Goal: Find specific page/section: Find specific page/section

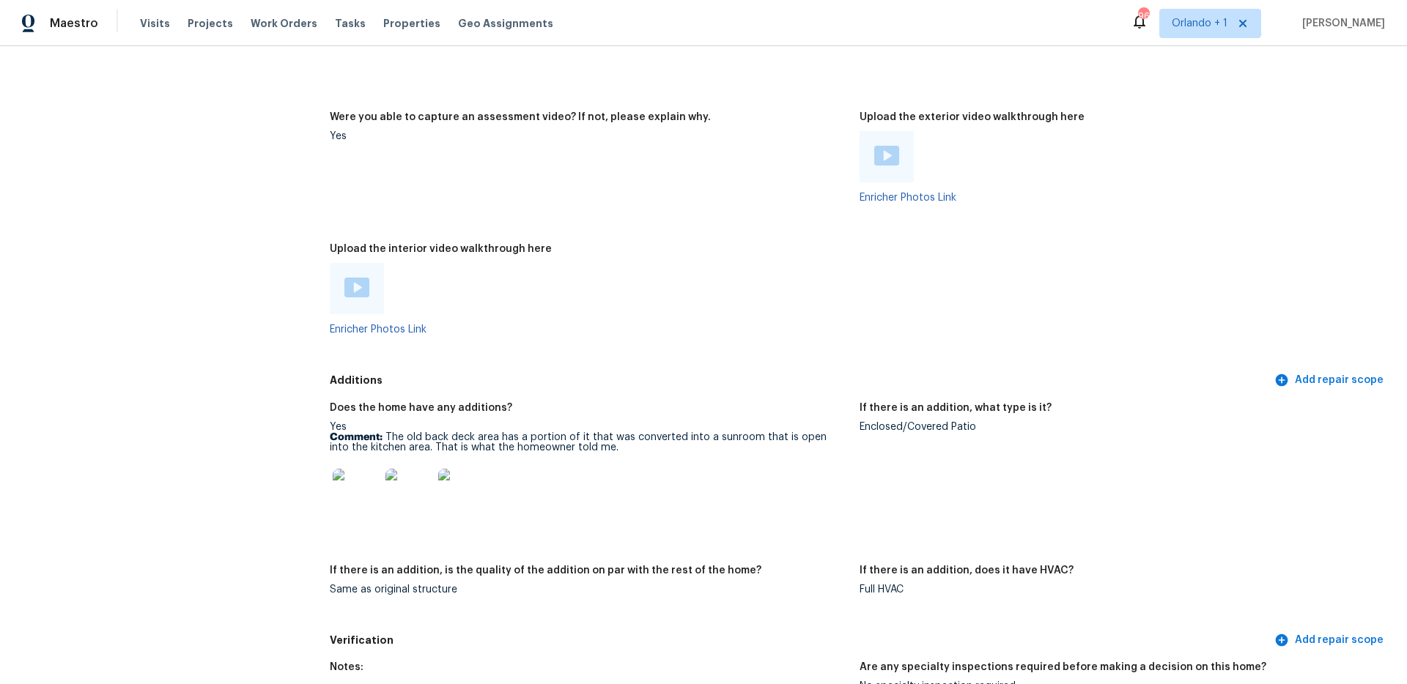
scroll to position [2830, 0]
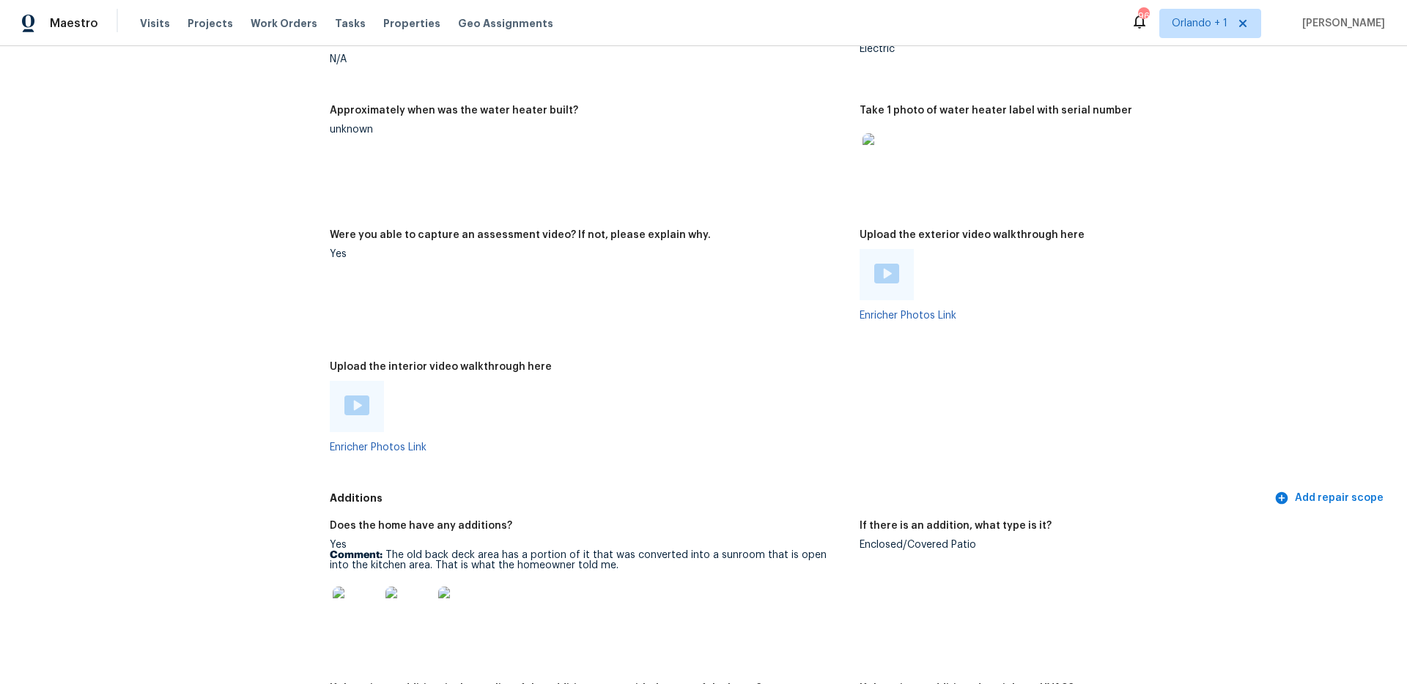
click at [1222, 38] on div "Maestro Visits Projects Work Orders Tasks Properties Geo Assignments 96 [GEOGRA…" at bounding box center [703, 23] width 1407 height 46
click at [1222, 31] on span "Orlando + 1" at bounding box center [1210, 23] width 102 height 29
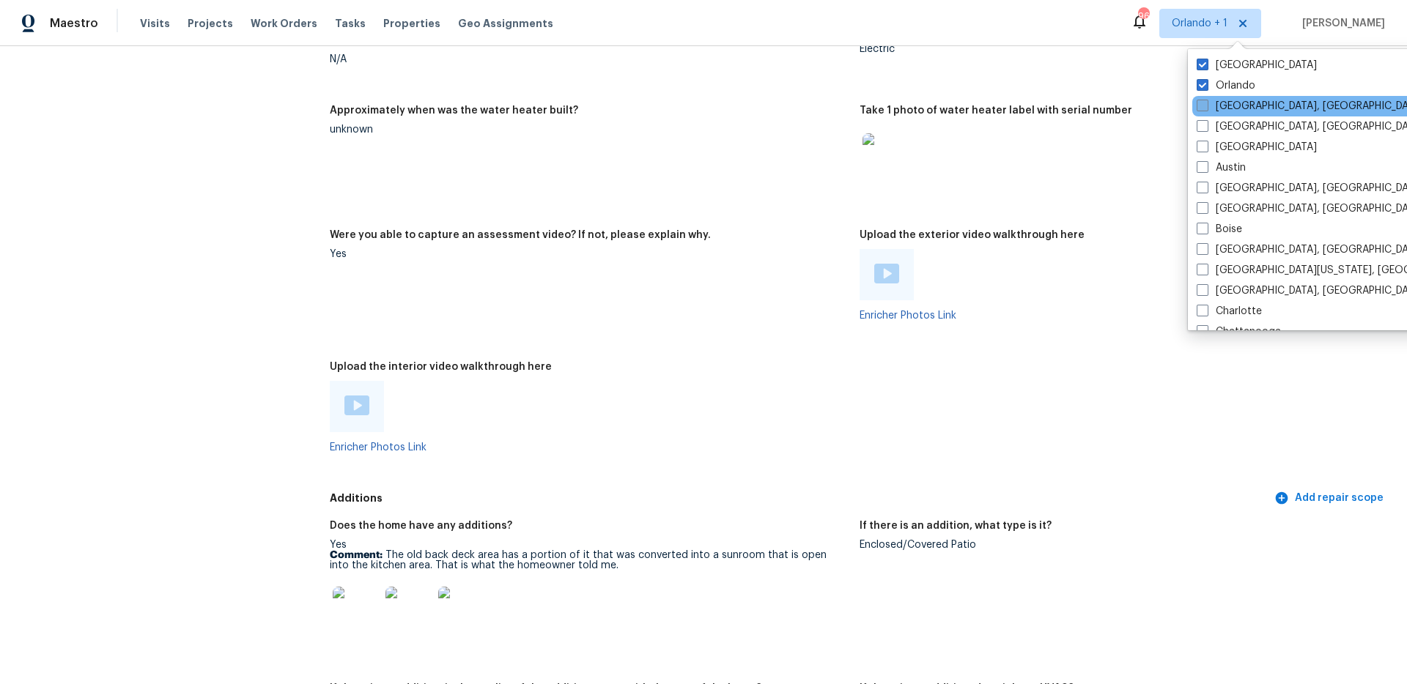
click at [1215, 99] on label "[GEOGRAPHIC_DATA], [GEOGRAPHIC_DATA]" at bounding box center [1310, 106] width 227 height 15
click at [1206, 99] on input "[GEOGRAPHIC_DATA], [GEOGRAPHIC_DATA]" at bounding box center [1202, 104] width 10 height 10
checkbox input "true"
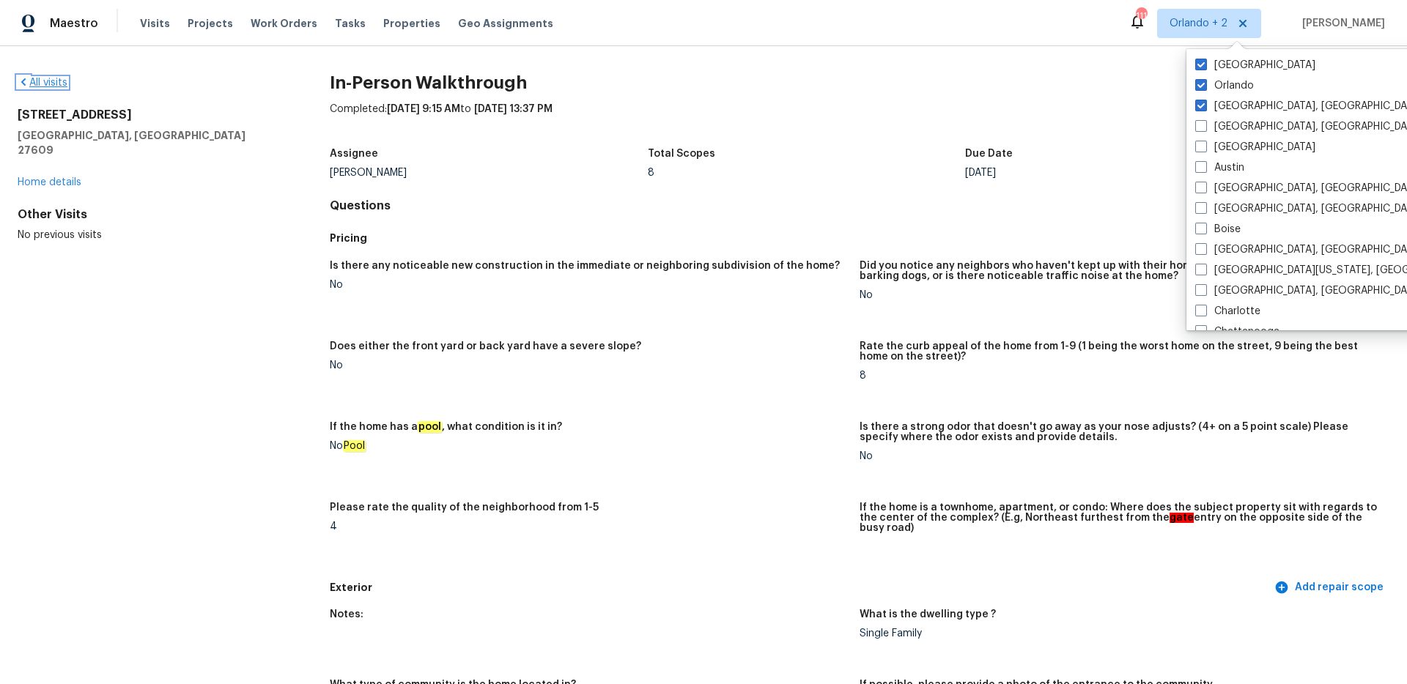
click at [49, 84] on link "All visits" at bounding box center [43, 83] width 50 height 10
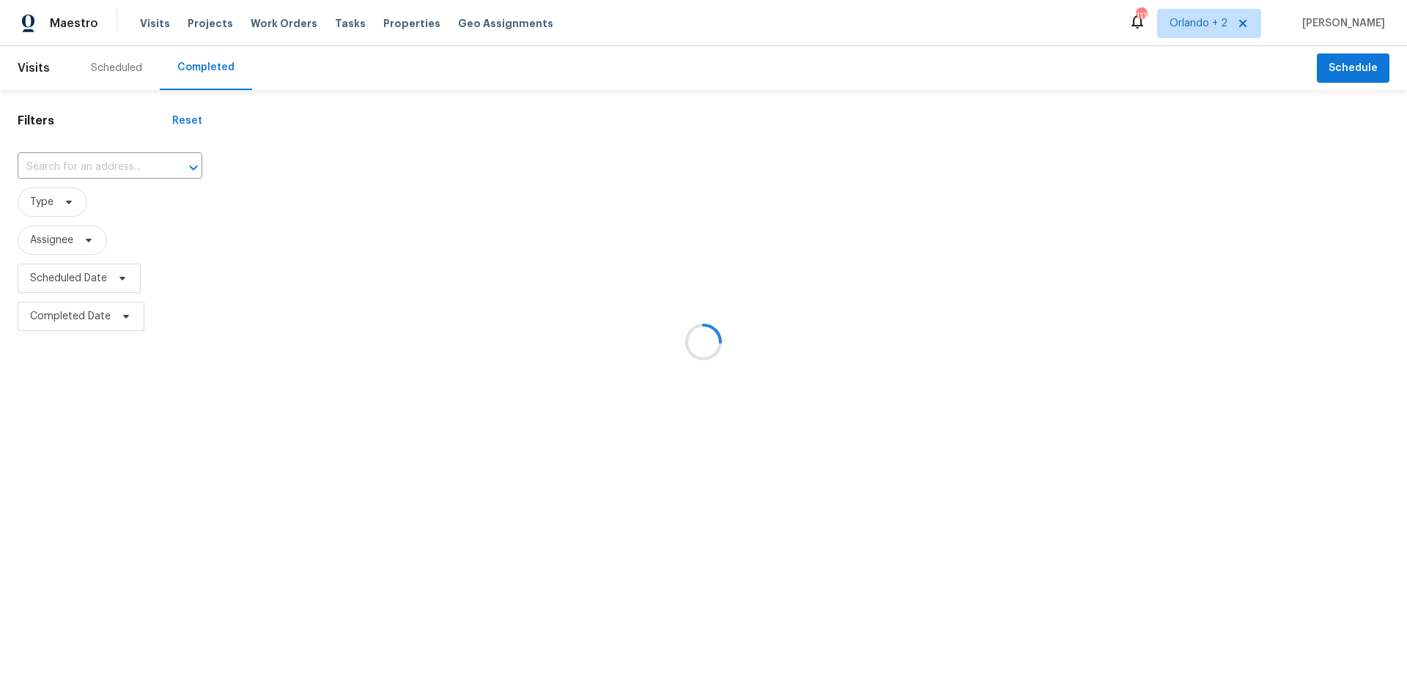
click at [86, 167] on div at bounding box center [703, 342] width 1407 height 684
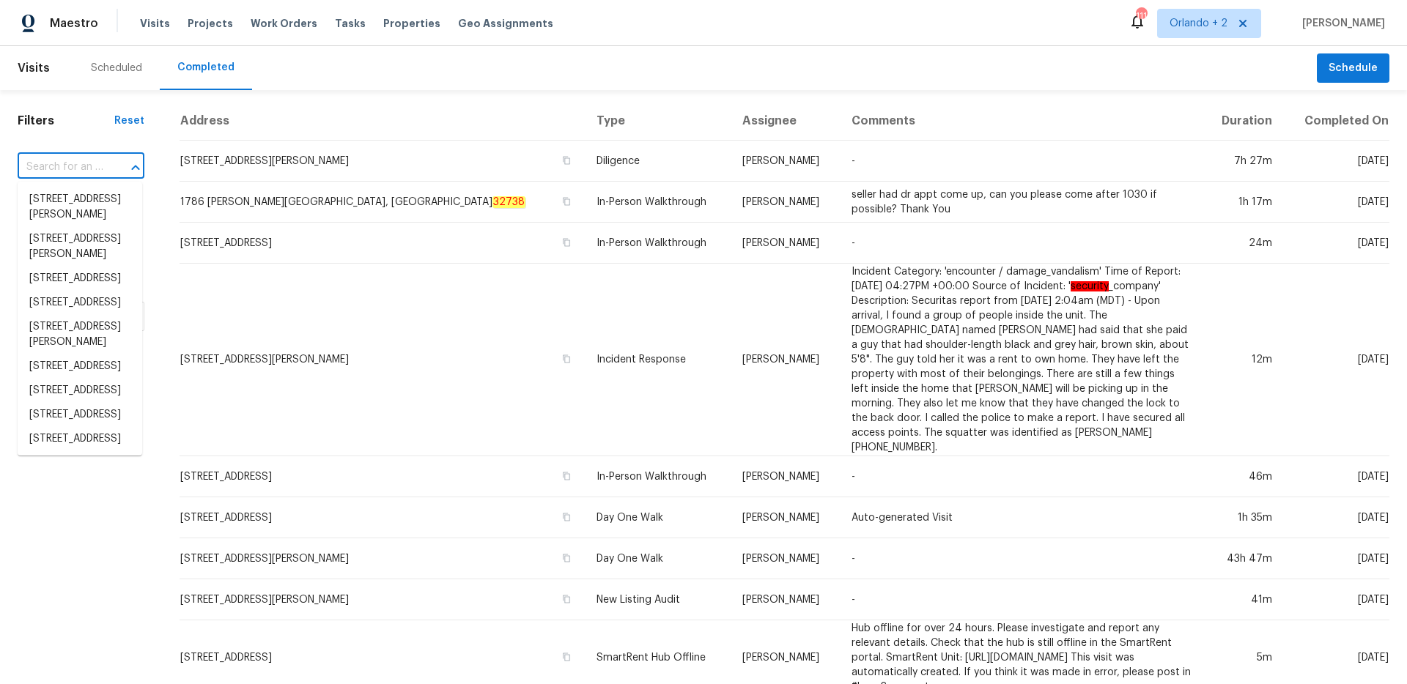
click at [88, 169] on input "text" at bounding box center [61, 167] width 86 height 23
paste input "[STREET_ADDRESS]"
type input "[STREET_ADDRESS]"
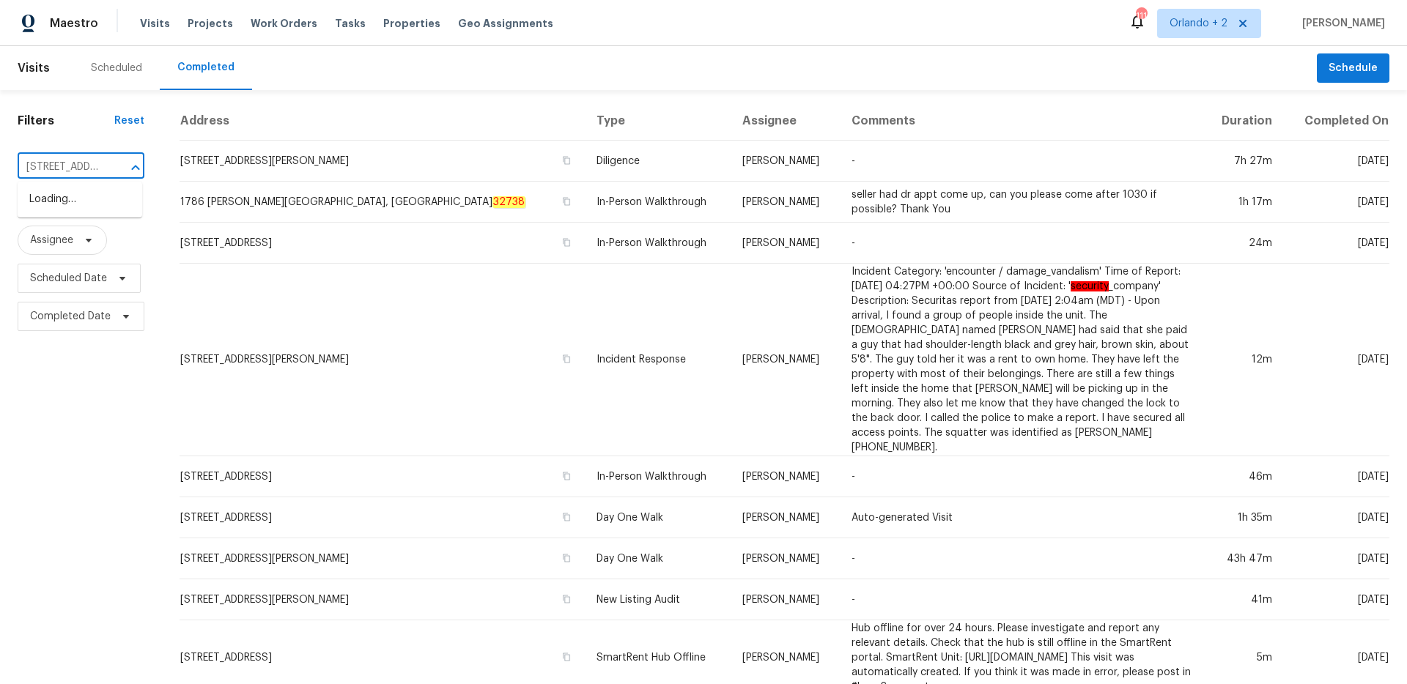
scroll to position [0, 37]
click at [87, 195] on li "[STREET_ADDRESS]" at bounding box center [80, 200] width 125 height 24
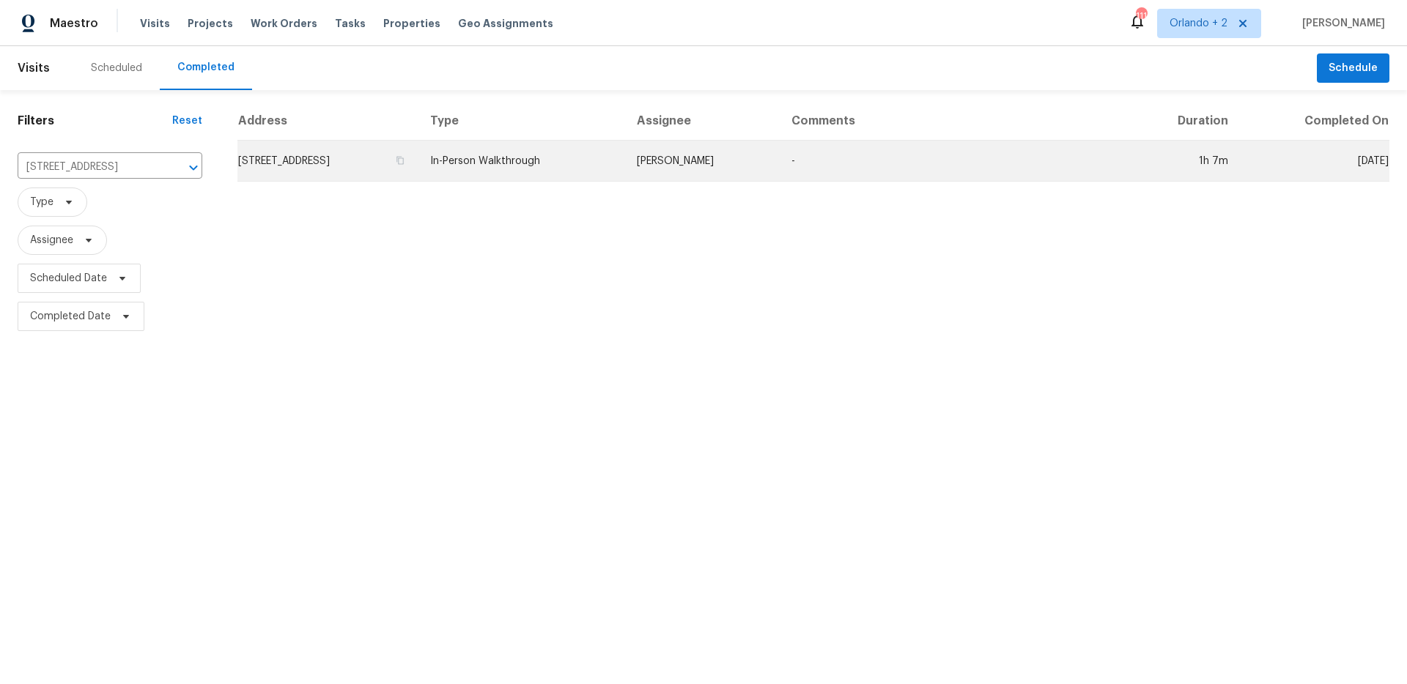
click at [418, 177] on td "[STREET_ADDRESS]" at bounding box center [327, 161] width 181 height 41
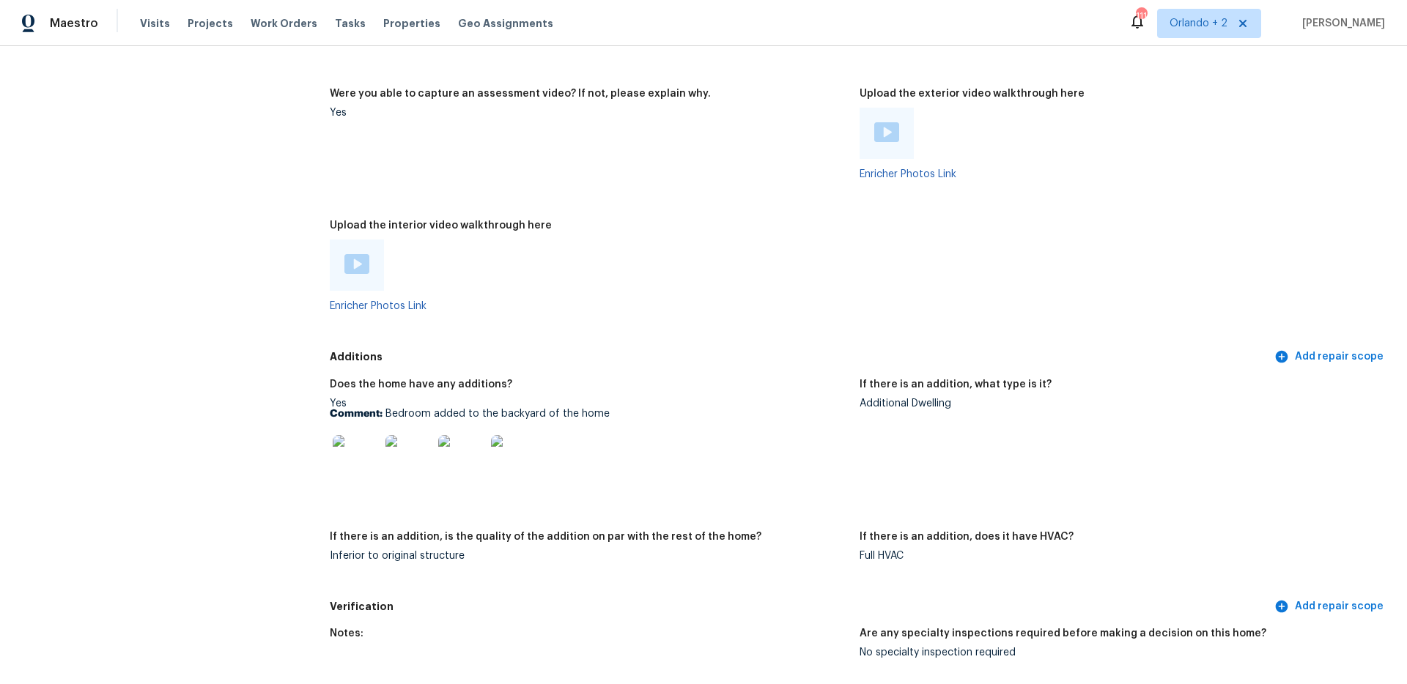
scroll to position [3058, 0]
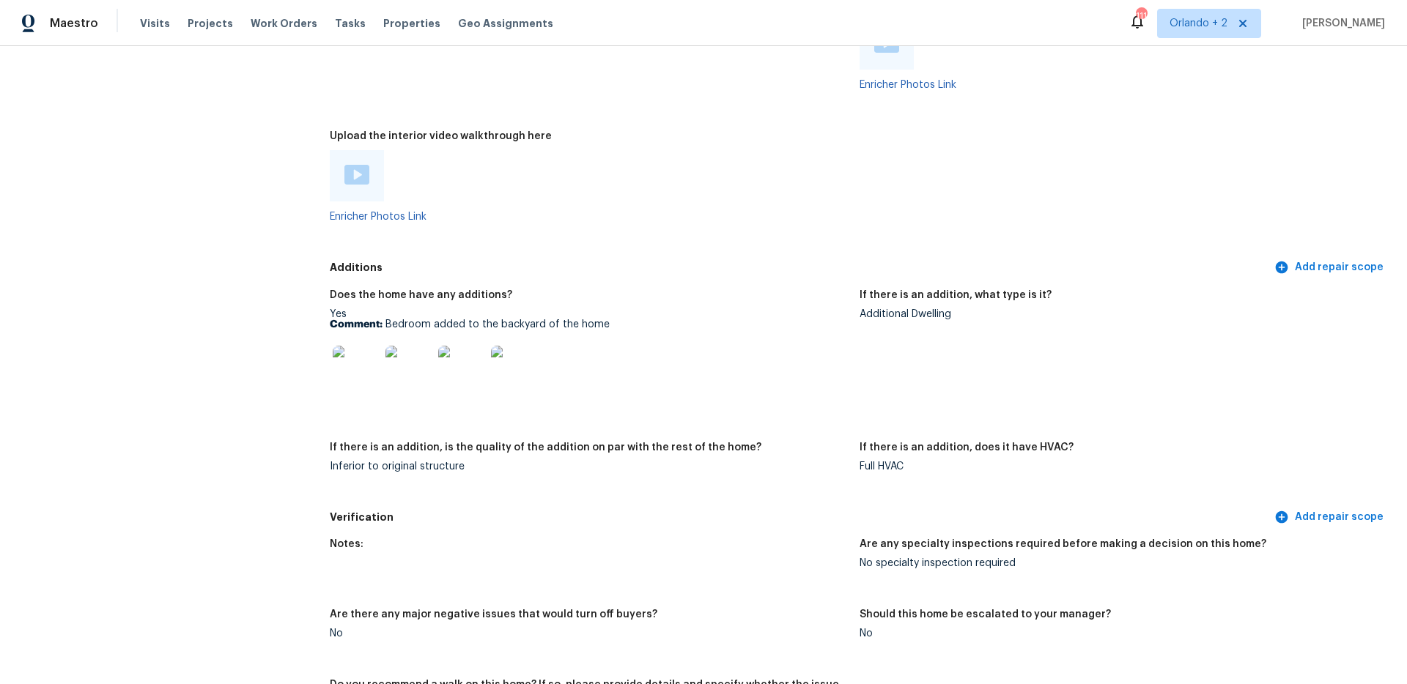
click at [349, 360] on img at bounding box center [356, 369] width 47 height 47
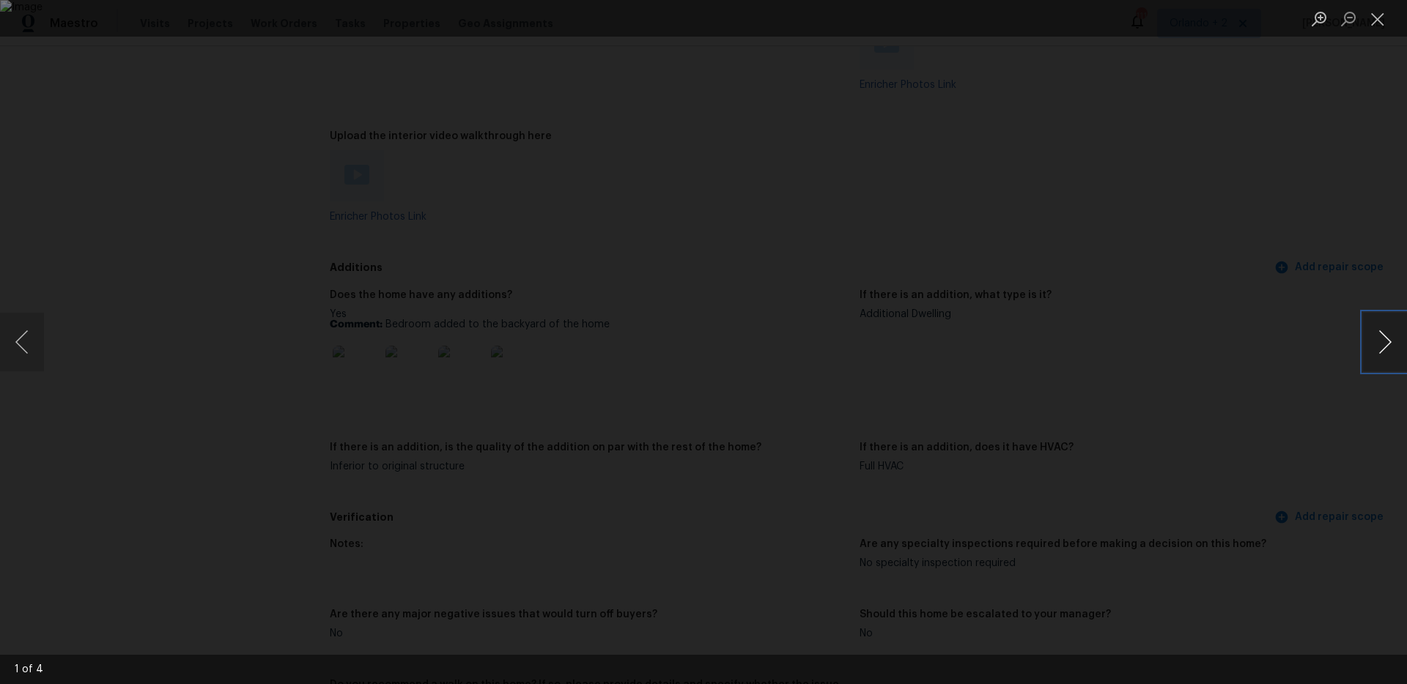
click at [1383, 345] on button "Next image" at bounding box center [1385, 342] width 44 height 59
click at [1384, 18] on button "Close lightbox" at bounding box center [1377, 19] width 29 height 26
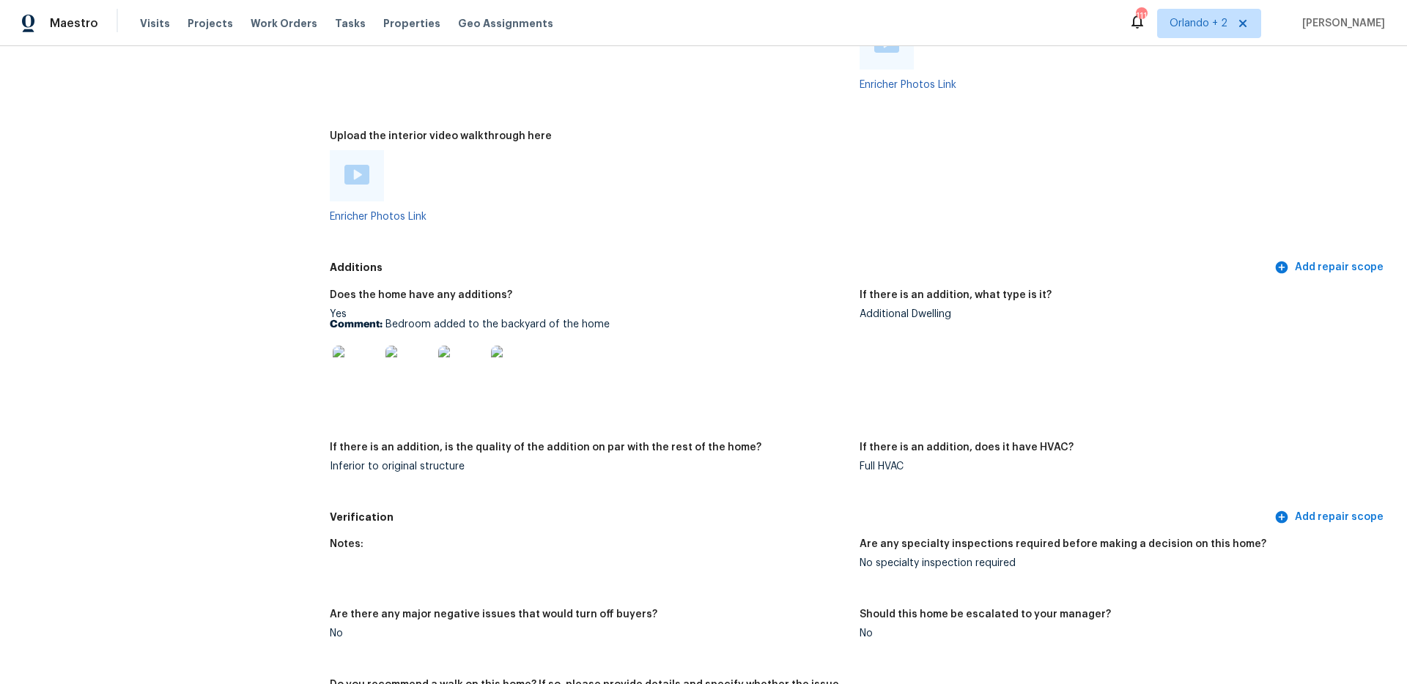
click at [357, 177] on div at bounding box center [357, 175] width 54 height 51
click at [356, 169] on img at bounding box center [356, 175] width 25 height 20
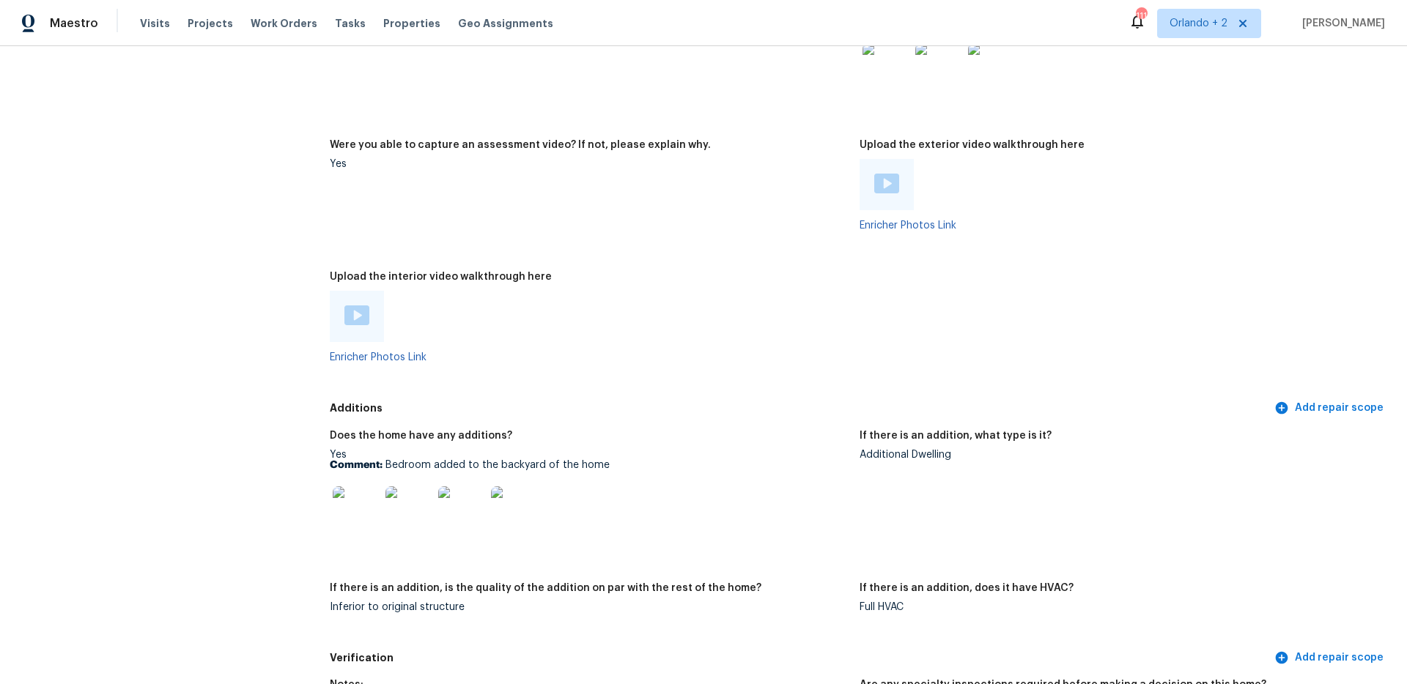
click at [772, 316] on div at bounding box center [589, 316] width 518 height 51
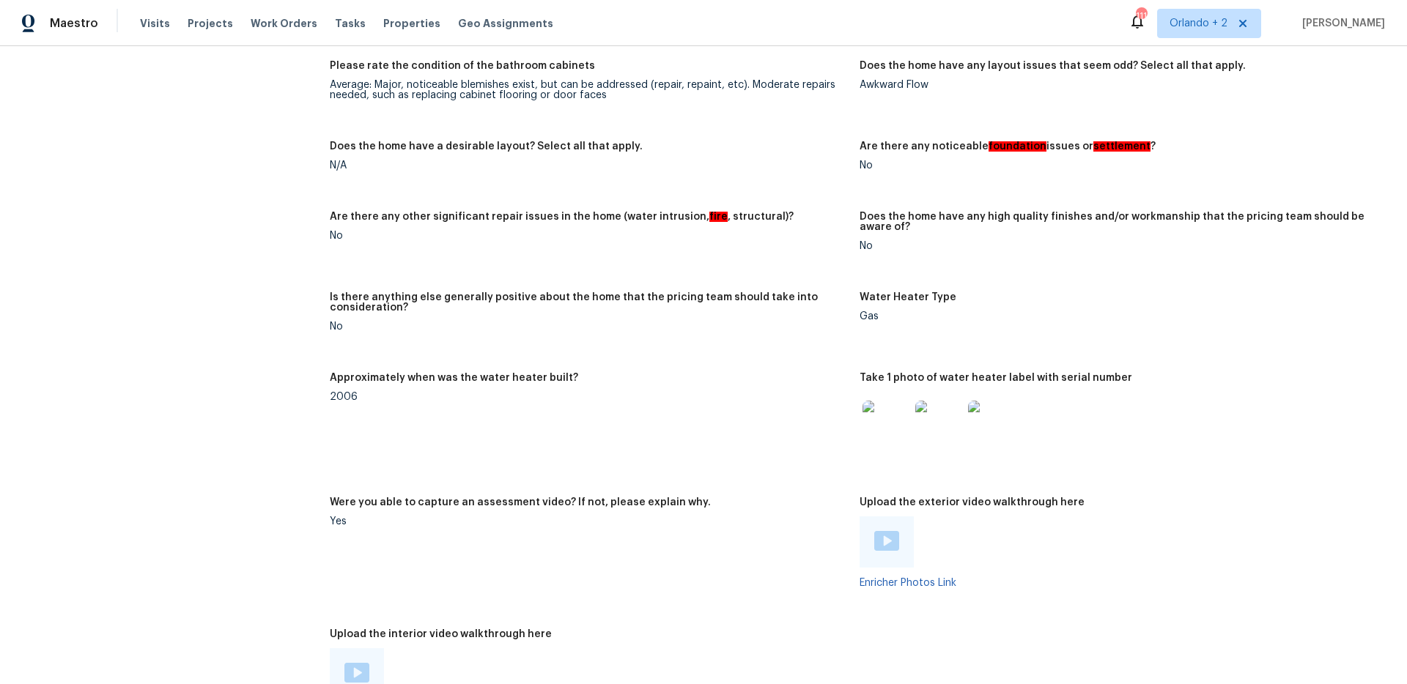
scroll to position [2712, 0]
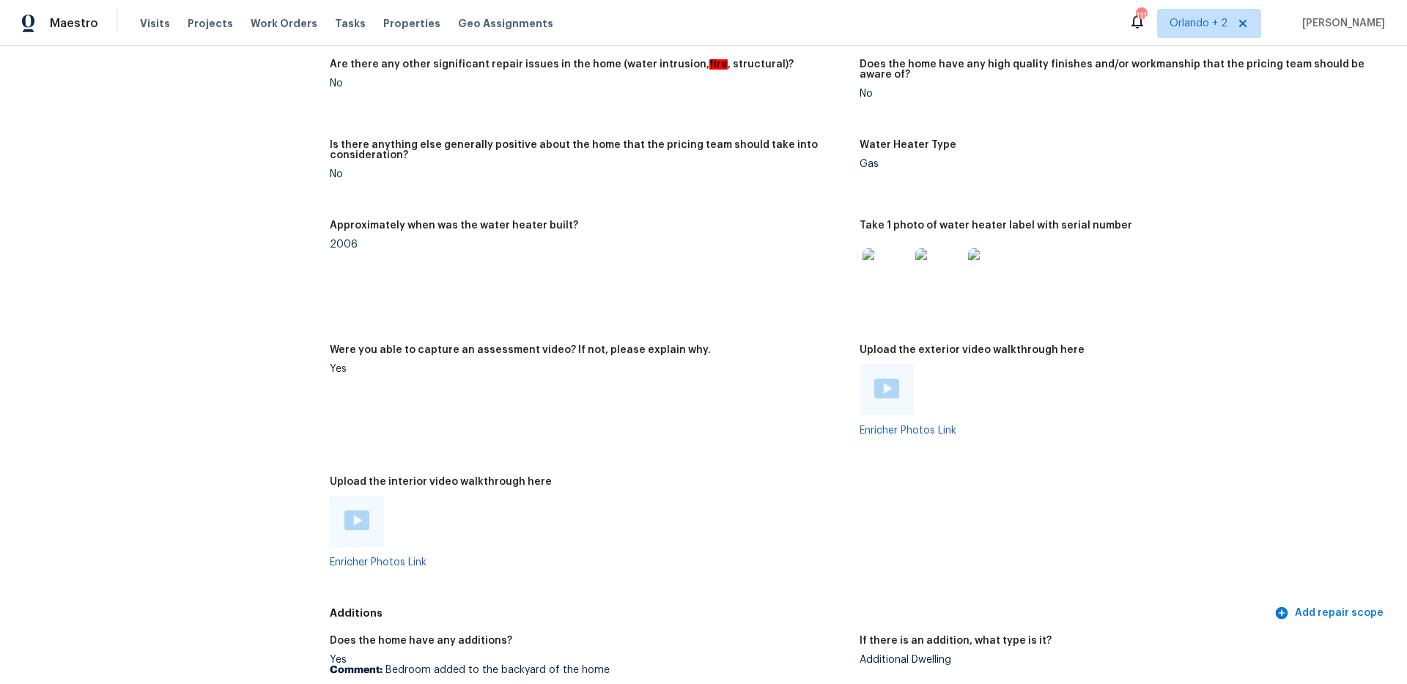
click at [879, 387] on img at bounding box center [886, 389] width 25 height 20
click at [694, 353] on div "Were you able to capture an assessment video? If not, please explain why." at bounding box center [589, 354] width 518 height 19
click at [1220, 22] on span "Orlando + 2" at bounding box center [1198, 23] width 58 height 15
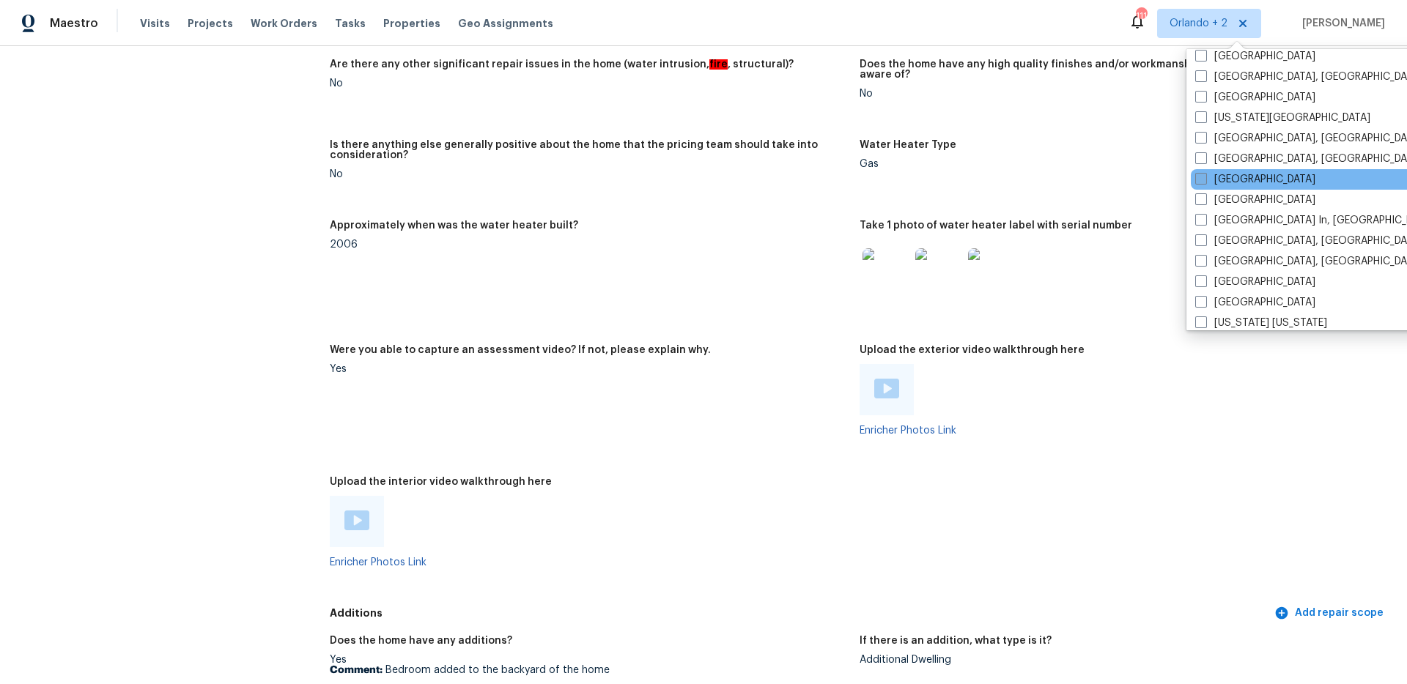
scroll to position [566, 0]
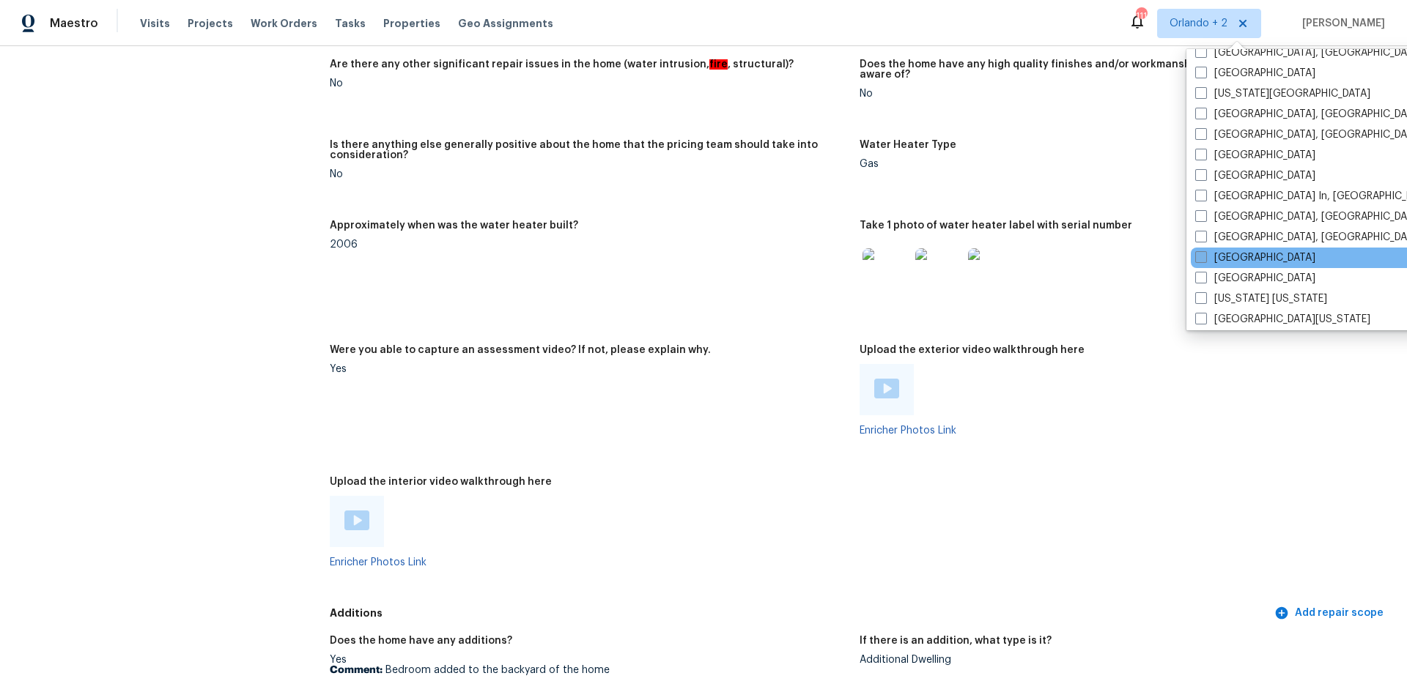
click at [1203, 254] on span at bounding box center [1201, 257] width 12 height 12
click at [1203, 254] on input "[GEOGRAPHIC_DATA]" at bounding box center [1200, 256] width 10 height 10
checkbox input "true"
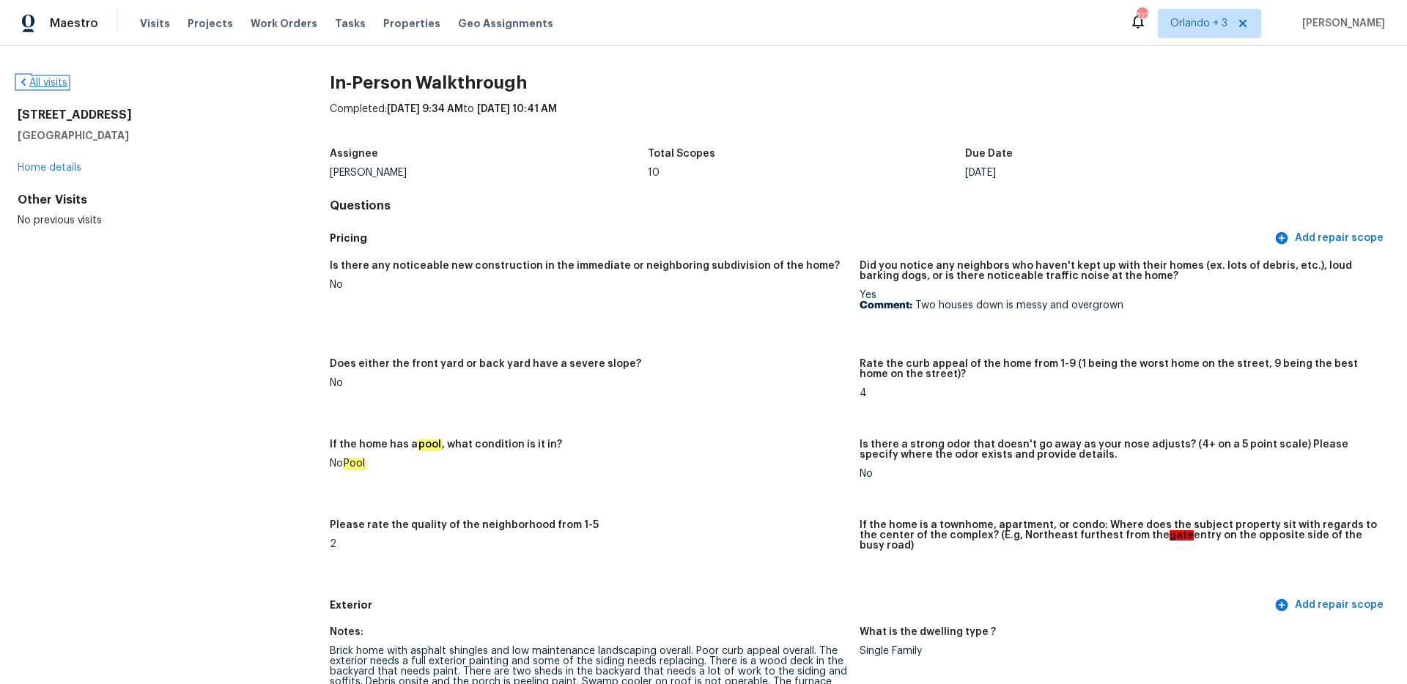
click at [49, 86] on link "All visits" at bounding box center [43, 83] width 50 height 10
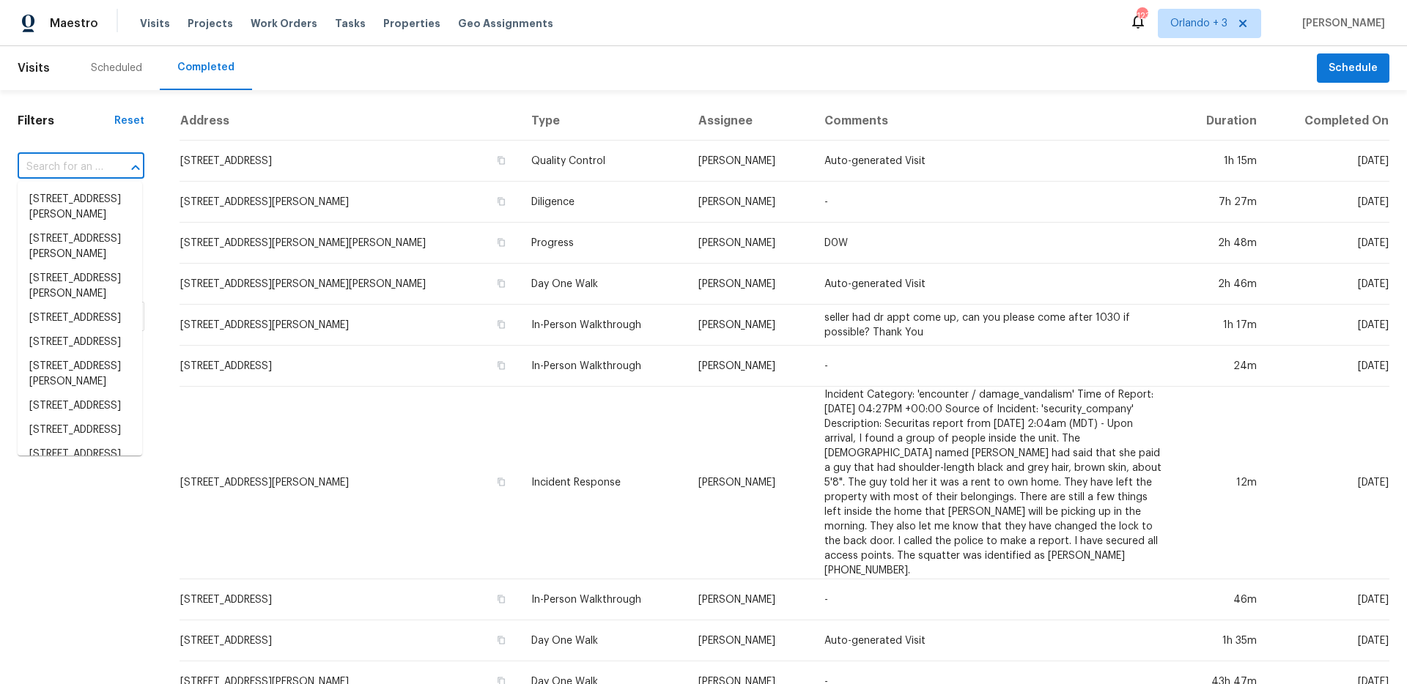
click at [84, 171] on input "text" at bounding box center [61, 167] width 86 height 23
paste input "[STREET_ADDRESS]"
type input "[STREET_ADDRESS]"
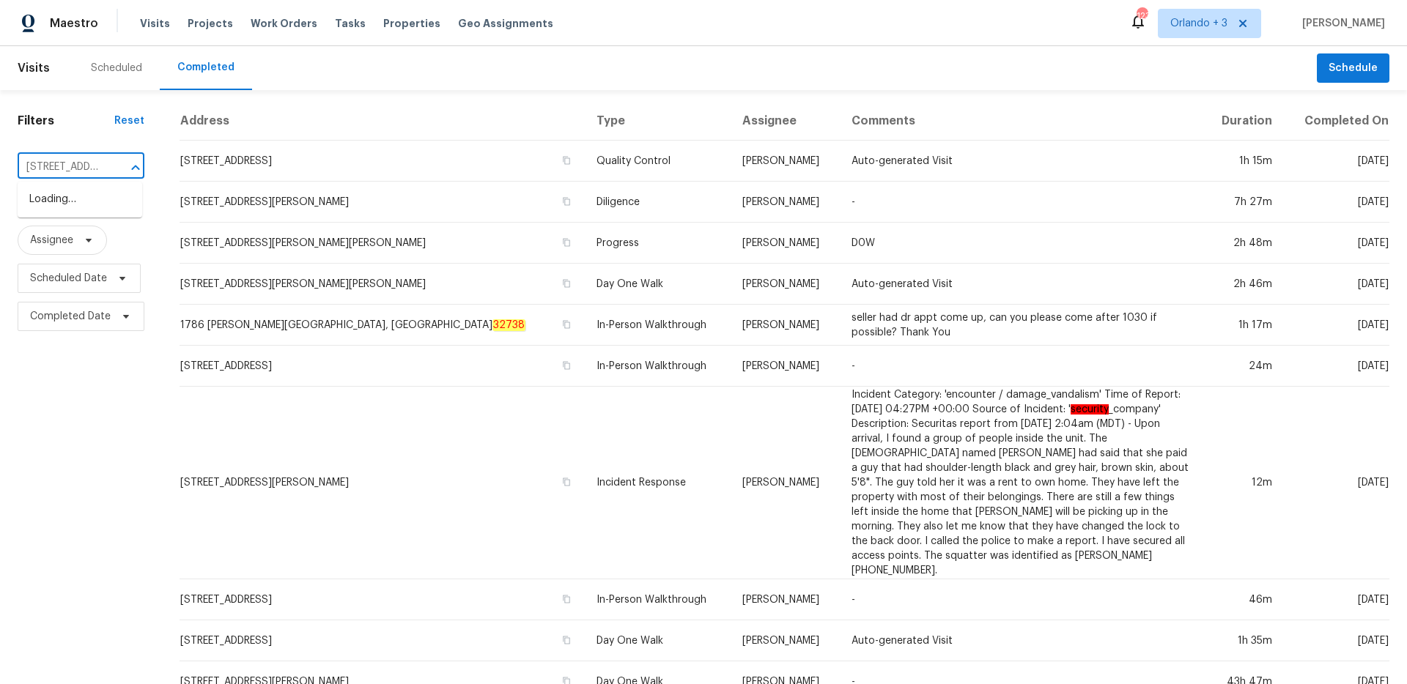
scroll to position [0, 20]
click at [89, 203] on li "[STREET_ADDRESS]" at bounding box center [80, 200] width 125 height 24
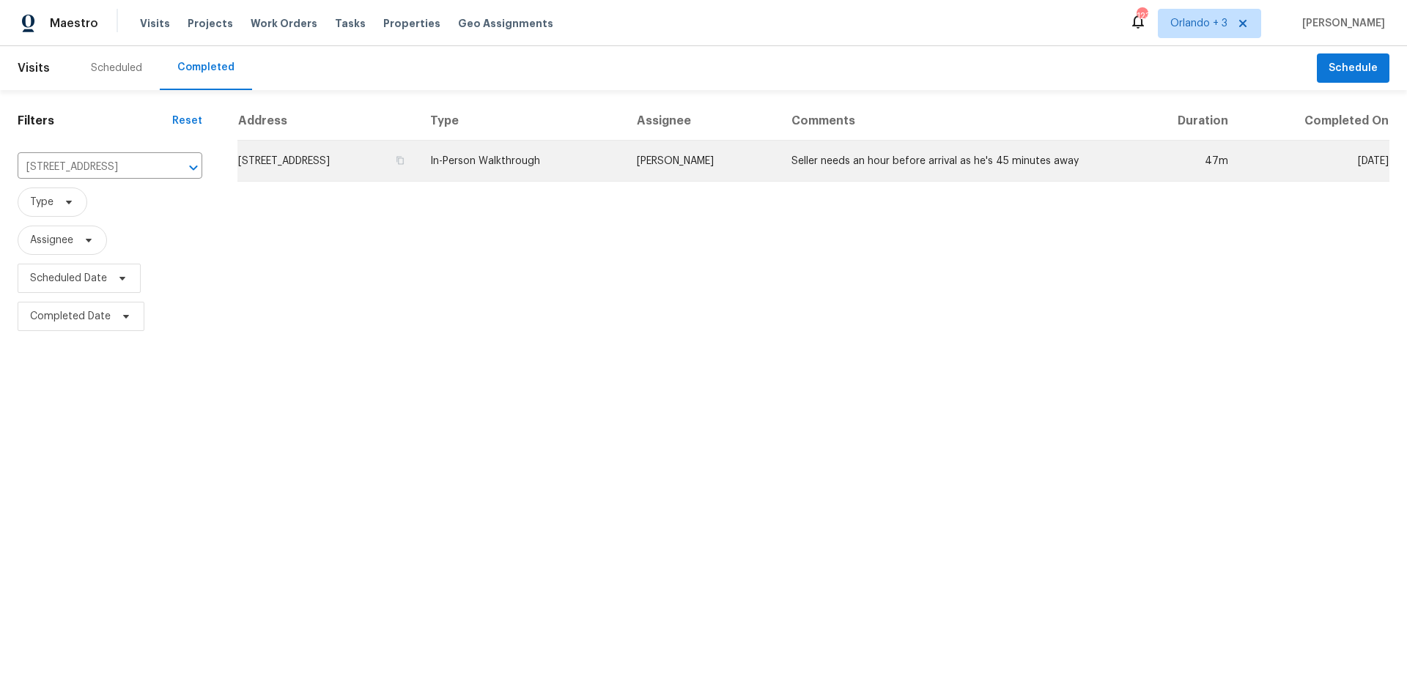
click at [624, 161] on td "In-Person Walkthrough" at bounding box center [521, 161] width 206 height 41
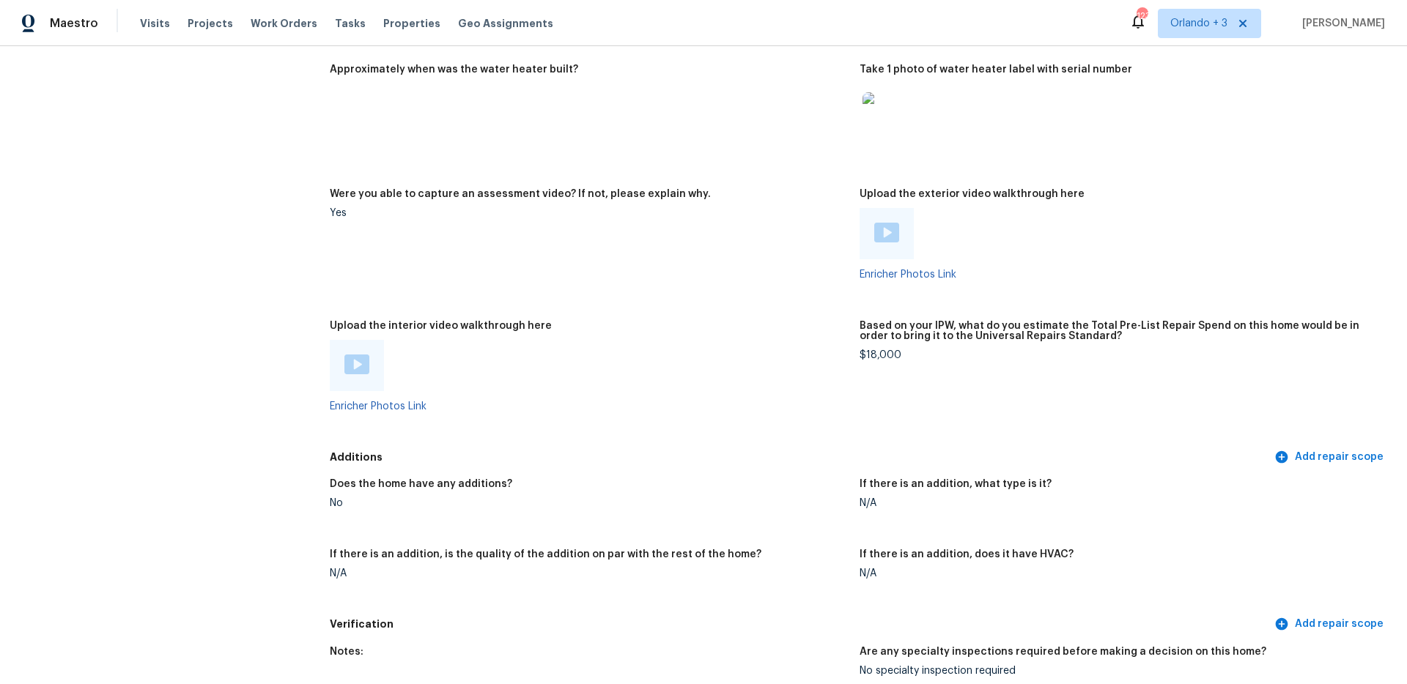
scroll to position [2853, 0]
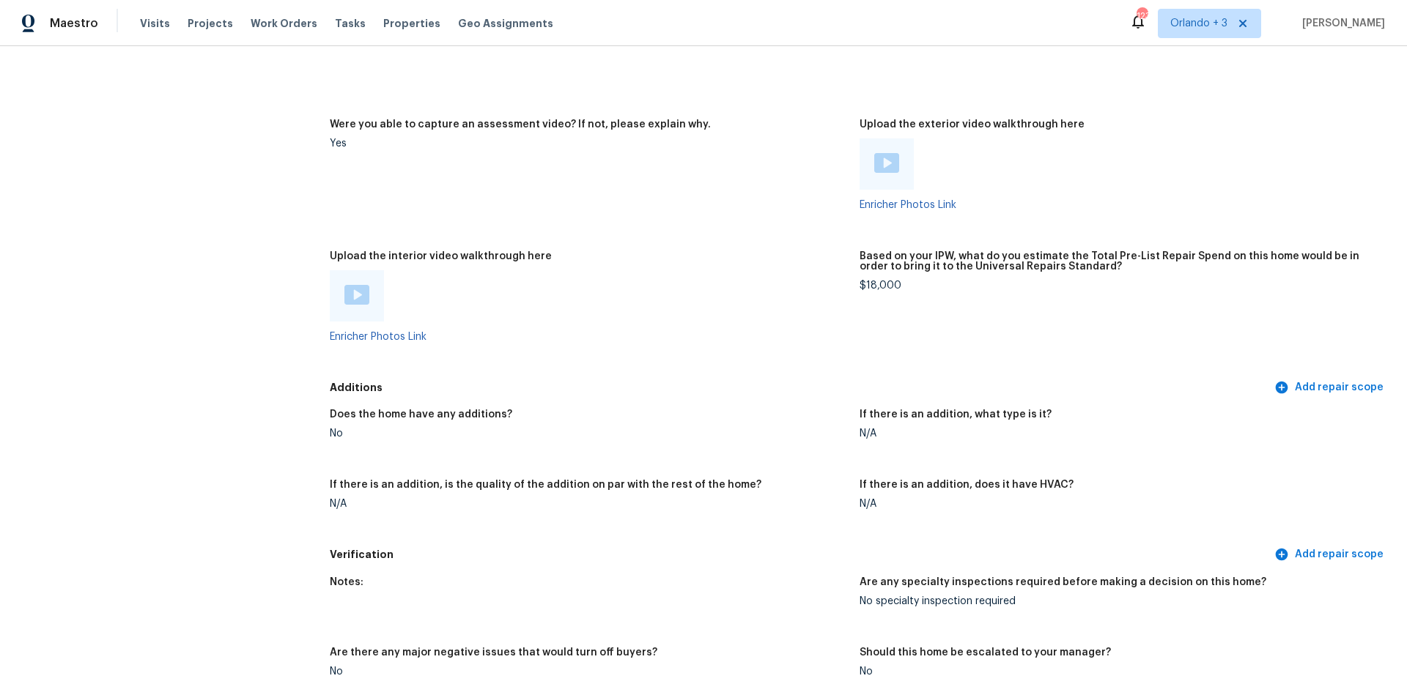
click at [361, 298] on div at bounding box center [357, 295] width 54 height 51
click at [355, 293] on img at bounding box center [356, 295] width 25 height 20
